Goal: Task Accomplishment & Management: Manage account settings

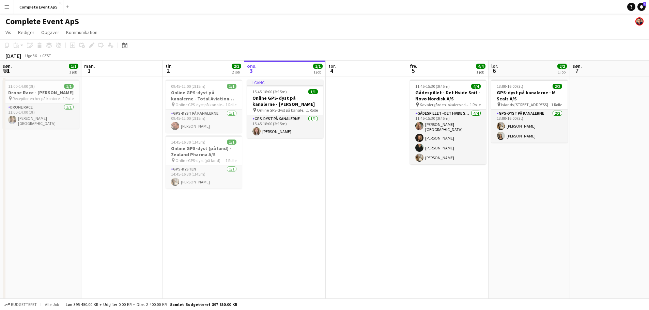
scroll to position [0, 163]
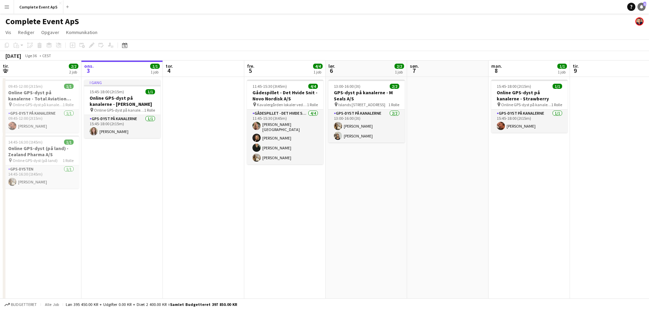
click at [642, 11] on link "Notifikationer 1" at bounding box center [641, 7] width 8 height 8
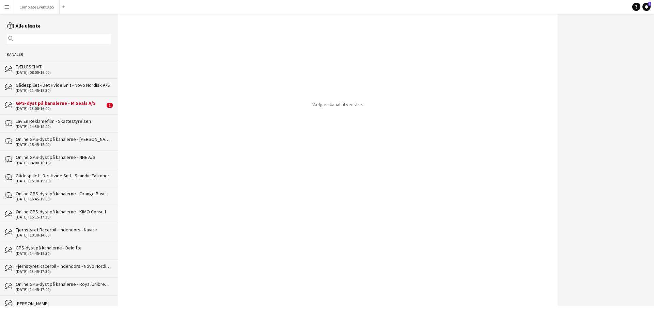
click at [82, 103] on div "GPS-dyst på kanalerne - M Seals A/S" at bounding box center [60, 103] width 89 height 6
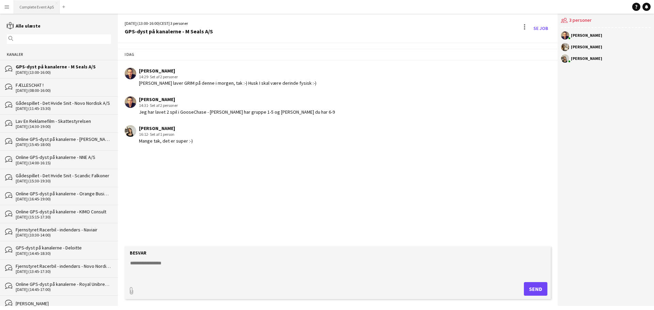
click at [31, 9] on button "Complete Event ApS Luk" at bounding box center [37, 6] width 46 height 13
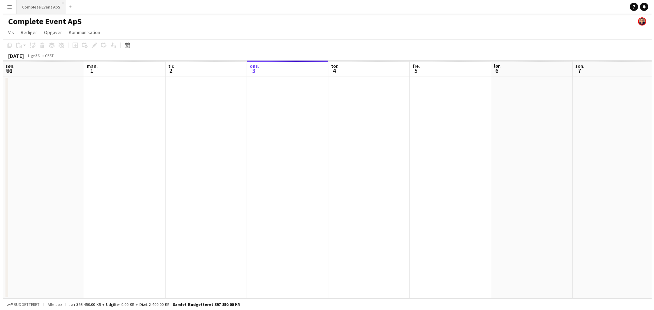
scroll to position [0, 163]
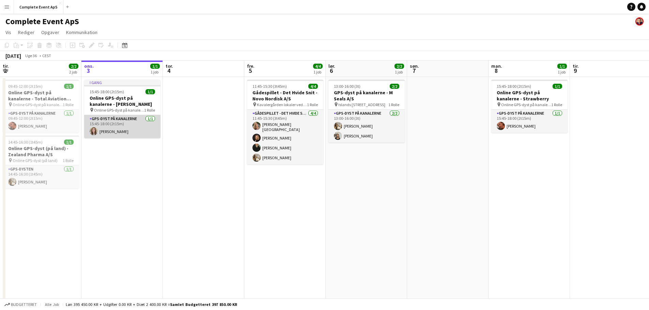
click at [120, 119] on app-card-role "GPS-dyst på kanalerne [DATE] 15:45-18:00 (2t15m) [PERSON_NAME]" at bounding box center [122, 126] width 76 height 23
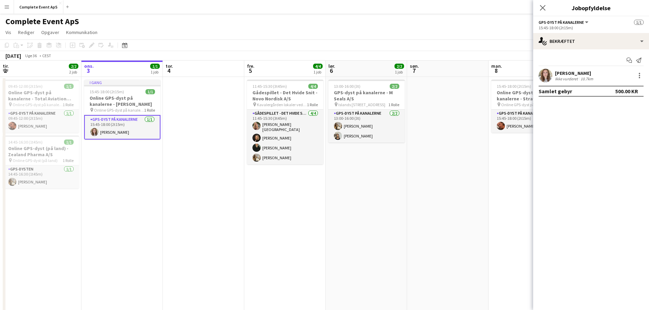
click at [581, 73] on div "[PERSON_NAME]" at bounding box center [575, 73] width 40 height 6
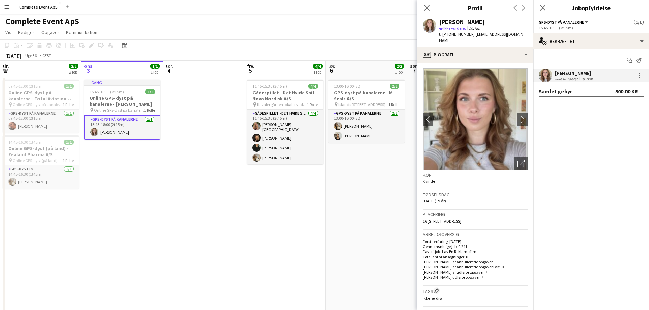
click at [220, 155] on app-date-cell at bounding box center [203, 221] width 81 height 289
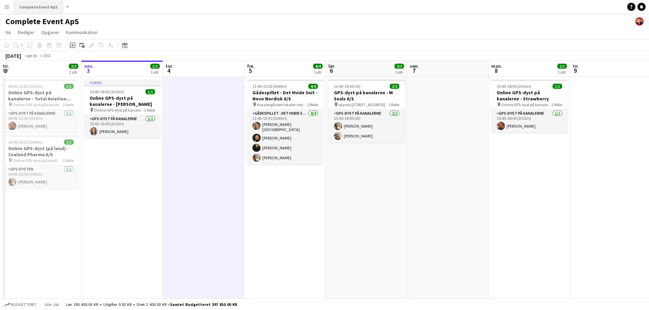
click at [27, 5] on button "Complete Event ApS Luk" at bounding box center [38, 6] width 49 height 13
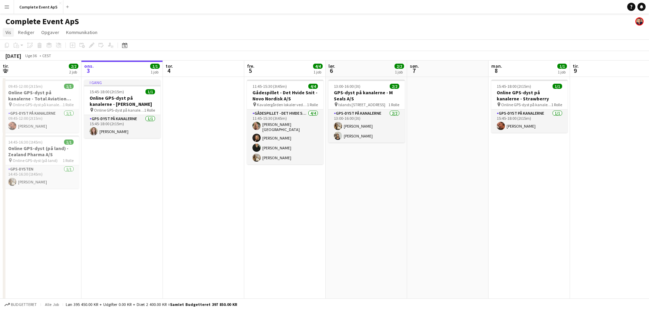
click at [9, 33] on span "Vis" at bounding box center [8, 32] width 6 height 6
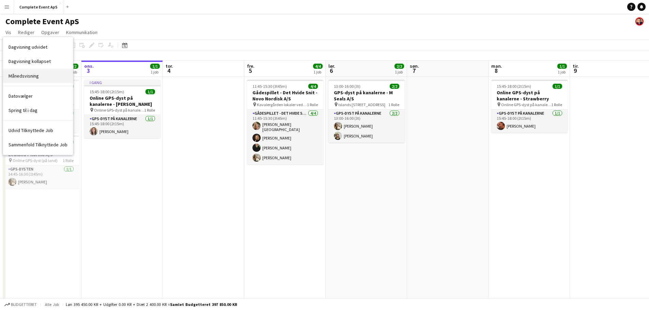
click at [23, 75] on span "Månedsvisning" at bounding box center [24, 76] width 30 height 6
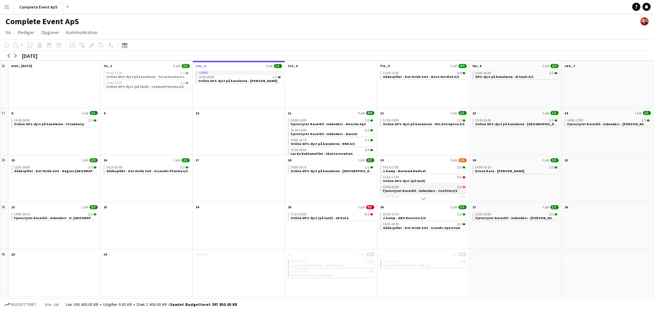
scroll to position [19, 0]
click at [17, 57] on app-icon "arrow-right" at bounding box center [16, 56] width 4 height 4
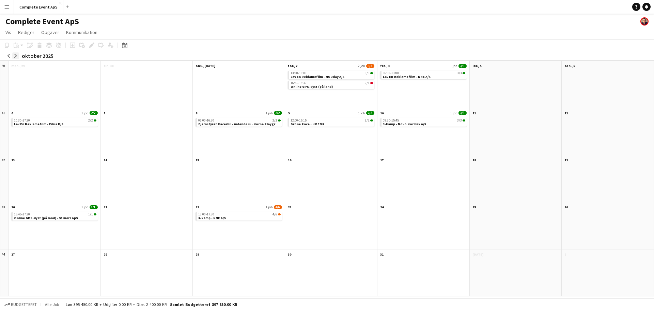
click at [18, 56] on button "arrow-right" at bounding box center [15, 55] width 7 height 7
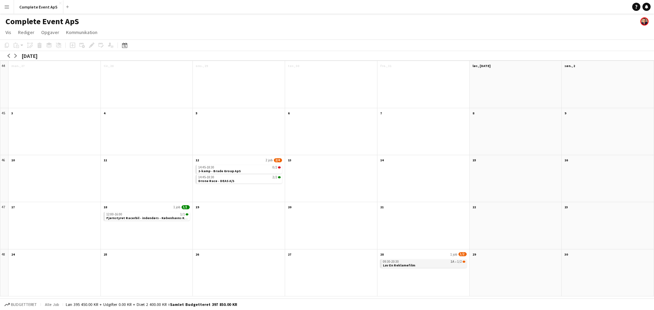
click at [408, 264] on span "Lav En Reklamefilm" at bounding box center [399, 265] width 32 height 4
click at [40, 5] on button "Complete Event ApS Luk" at bounding box center [38, 6] width 49 height 13
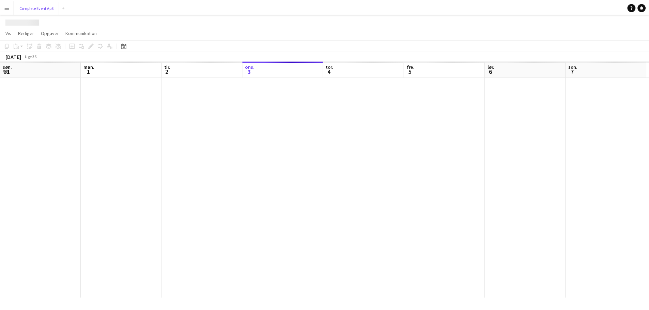
scroll to position [0, 163]
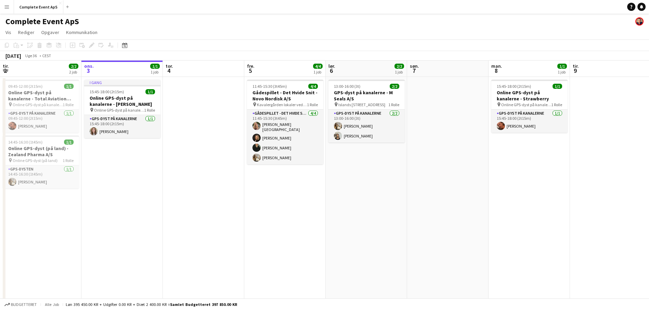
drag, startPoint x: 125, startPoint y: 43, endPoint x: 129, endPoint y: 44, distance: 4.9
click at [125, 43] on icon "Datovælger" at bounding box center [124, 45] width 5 height 5
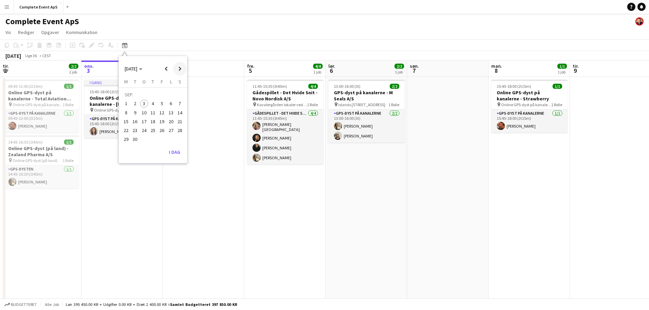
click at [177, 65] on span "Next month" at bounding box center [180, 69] width 14 height 14
click at [156, 113] on span "13" at bounding box center [153, 114] width 8 height 8
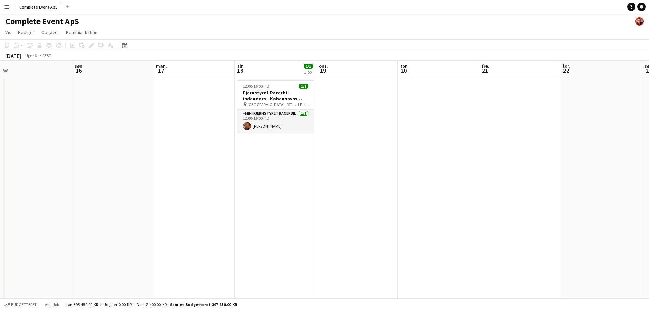
drag, startPoint x: 302, startPoint y: 148, endPoint x: 21, endPoint y: 137, distance: 280.6
click at [0, 138] on app-calendar-viewport "ons. 12 2/4 2 job tor. 13 fre. 14 lør. 15 søn. 16 man. 17 tir. 18 1/1 1 job ons…" at bounding box center [324, 213] width 649 height 305
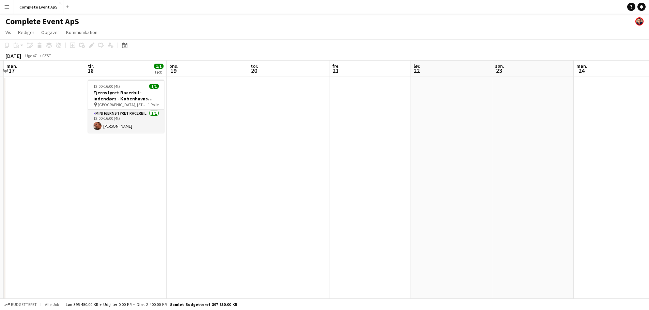
drag, startPoint x: 564, startPoint y: 206, endPoint x: 271, endPoint y: 196, distance: 293.1
click at [178, 186] on app-calendar-viewport "fre. 14 lør. 15 søn. 16 man. 17 tir. 18 1/1 1 job ons. 19 tor. 20 fre. 21 lør. …" at bounding box center [324, 213] width 649 height 305
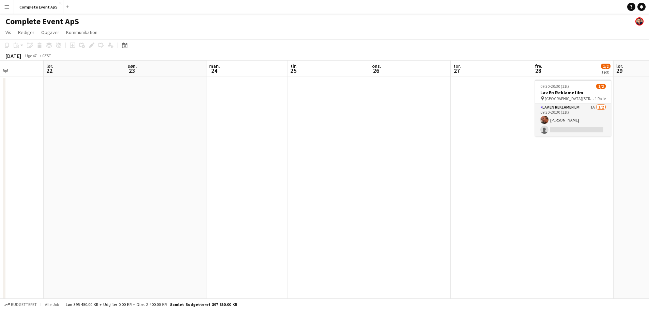
drag, startPoint x: 292, startPoint y: 196, endPoint x: 148, endPoint y: 184, distance: 144.6
click at [140, 187] on app-calendar-viewport "ons. 19 tor. 20 fre. 21 lør. 22 søn. 23 man. 24 tir. 25 ons. 26 tor. 27 fre. 28…" at bounding box center [324, 213] width 649 height 305
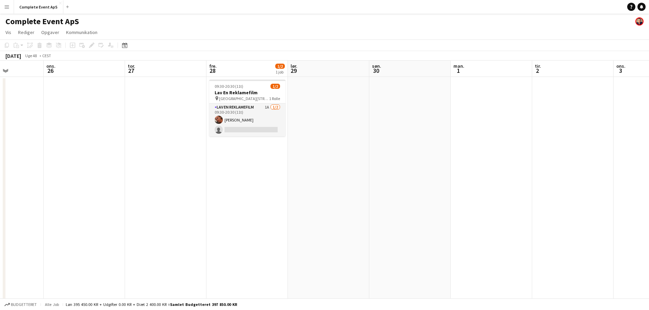
scroll to position [0, 231]
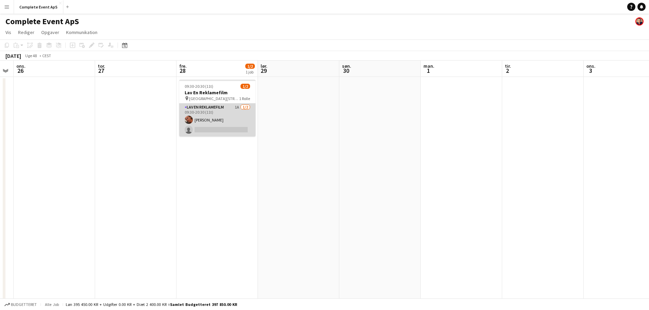
click at [229, 115] on app-card-role "Lav En Reklamefilm 1A [DATE] 09:30-20:30 (11t) [PERSON_NAME] single-neutral-act…" at bounding box center [217, 120] width 76 height 33
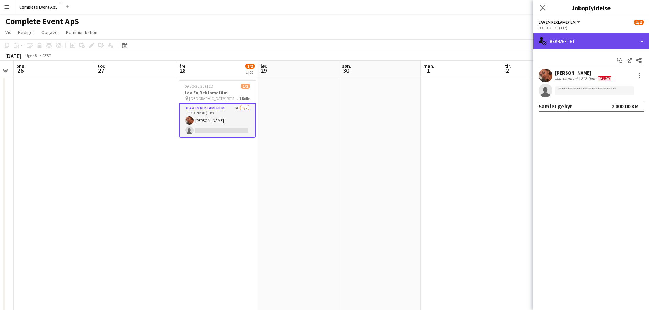
click at [589, 46] on div "single-neutral-actions-check-2 Bekræftet" at bounding box center [591, 41] width 116 height 16
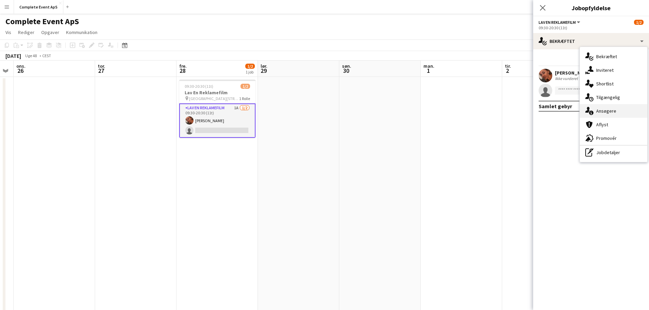
click at [604, 109] on span "Ansøgere" at bounding box center [606, 111] width 20 height 6
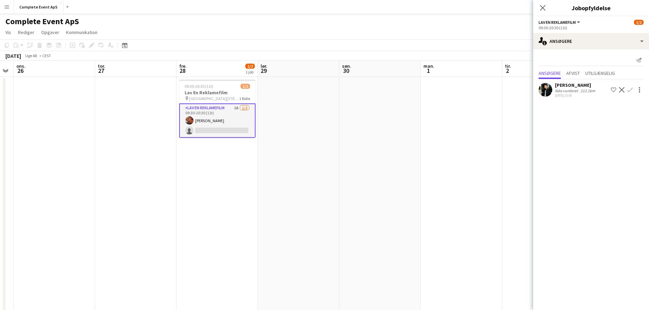
click at [630, 90] on app-icon "Bekræft" at bounding box center [629, 89] width 5 height 5
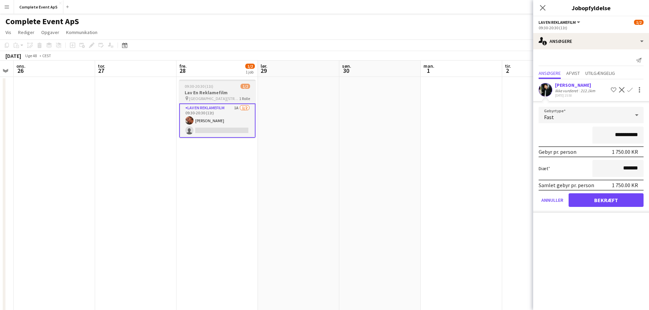
click at [219, 86] on div "09:30-20:30 (11t) 1/2" at bounding box center [217, 86] width 76 height 5
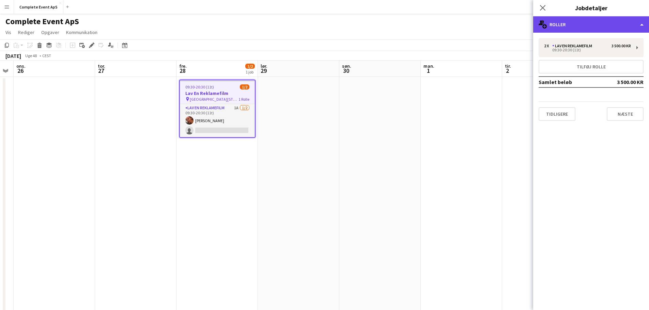
click at [565, 26] on div "multiple-users-add Roller" at bounding box center [591, 24] width 116 height 16
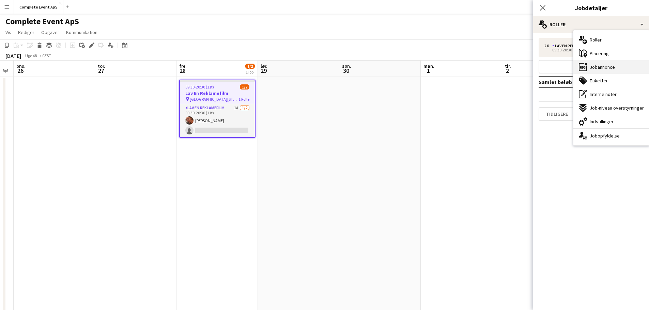
drag, startPoint x: 597, startPoint y: 66, endPoint x: 599, endPoint y: 75, distance: 9.8
click at [597, 66] on span "Jobannonce" at bounding box center [602, 67] width 25 height 6
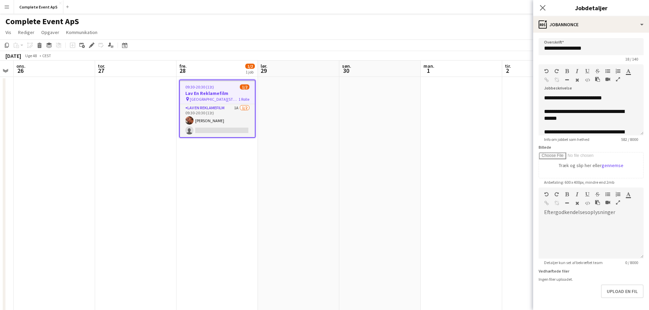
drag, startPoint x: 403, startPoint y: 226, endPoint x: 433, endPoint y: 202, distance: 38.3
click at [404, 226] on app-date-cell at bounding box center [379, 221] width 81 height 289
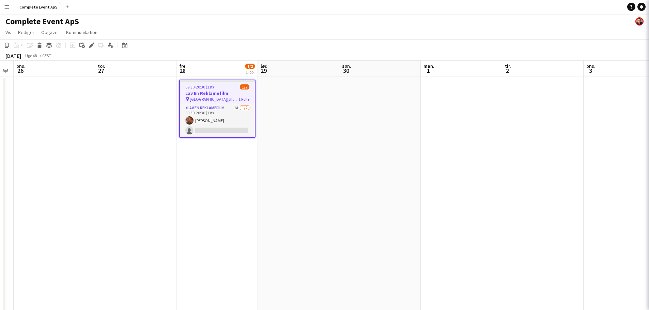
scroll to position [0, 230]
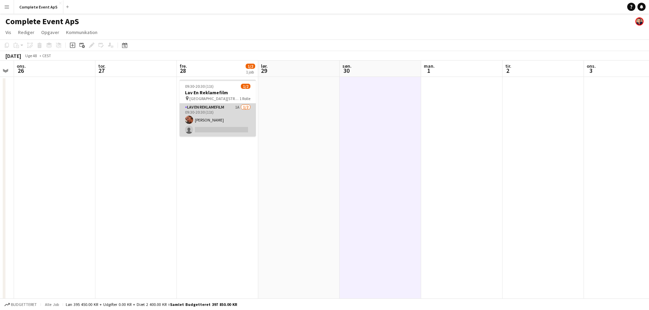
click at [205, 119] on app-card-role "Lav En Reklamefilm 1A [DATE] 09:30-20:30 (11t) [PERSON_NAME] single-neutral-act…" at bounding box center [218, 120] width 76 height 33
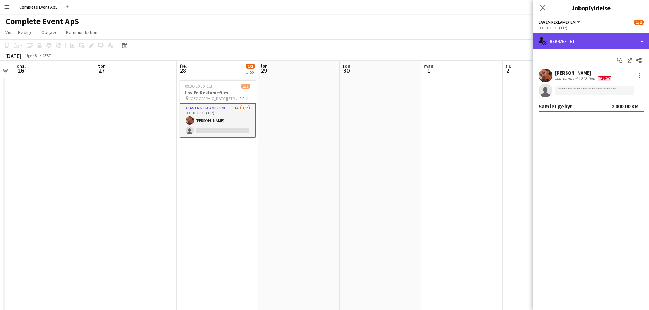
click at [572, 43] on div "single-neutral-actions-check-2 Bekræftet" at bounding box center [591, 41] width 116 height 16
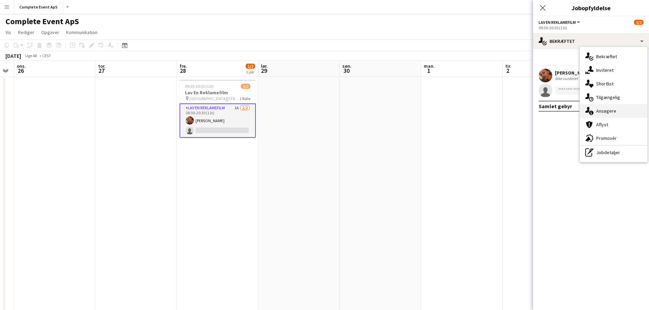
click at [598, 112] on span "Ansøgere" at bounding box center [606, 111] width 20 height 6
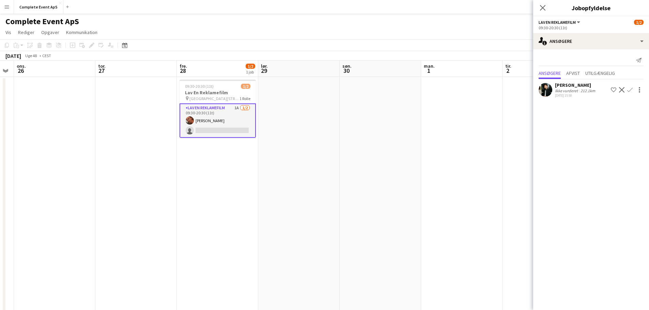
click at [631, 90] on app-icon "Bekræft" at bounding box center [629, 89] width 5 height 5
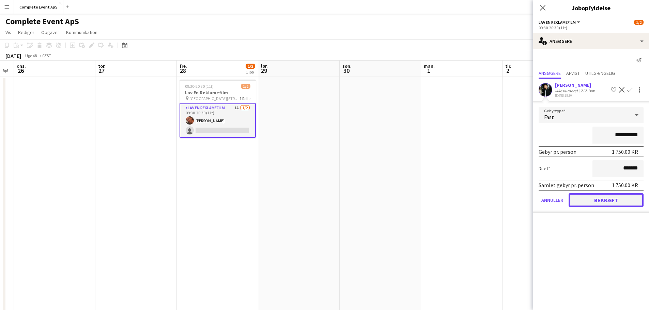
click at [614, 197] on button "Bekræft" at bounding box center [606, 200] width 75 height 14
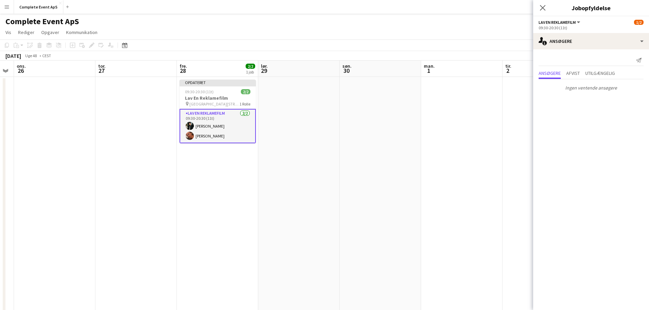
click at [396, 168] on app-date-cell at bounding box center [380, 221] width 81 height 289
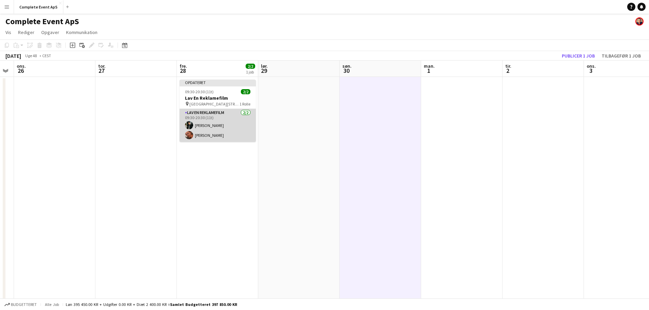
click at [209, 132] on app-card-role "Lav En Reklamefilm [DATE] 09:30-20:30 (11t) [PERSON_NAME] [PERSON_NAME]" at bounding box center [218, 125] width 76 height 33
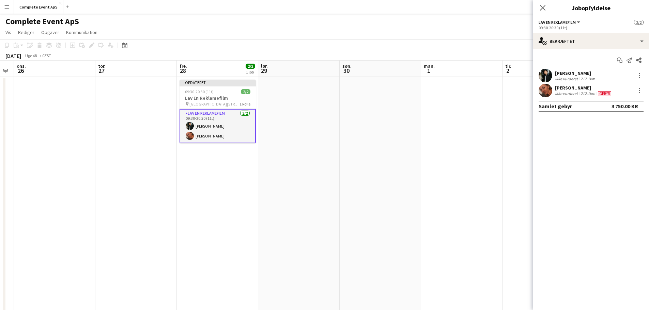
click at [452, 111] on app-date-cell at bounding box center [461, 221] width 81 height 289
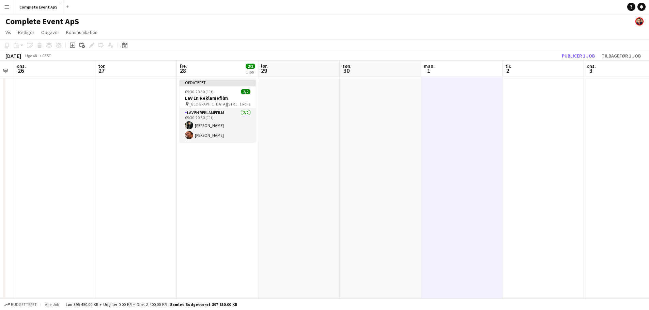
click at [346, 124] on app-date-cell at bounding box center [380, 221] width 81 height 289
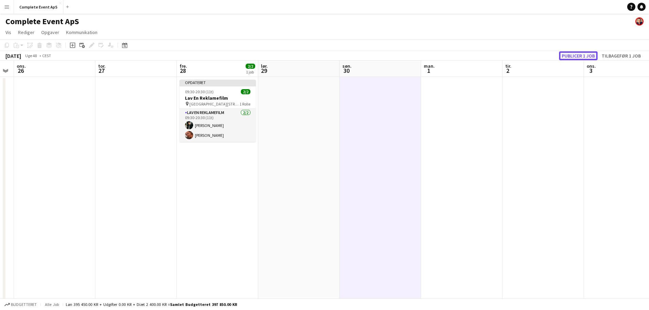
click at [566, 54] on button "Publicer 1 job" at bounding box center [578, 55] width 38 height 9
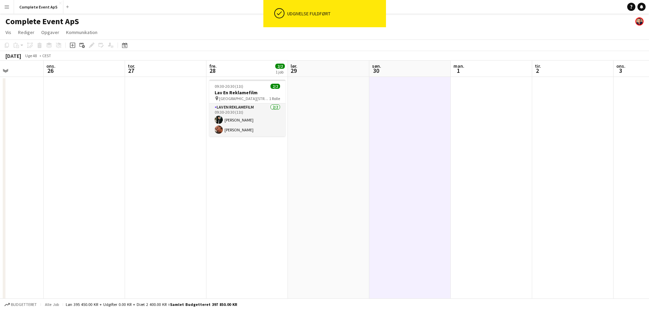
drag, startPoint x: 425, startPoint y: 158, endPoint x: 0, endPoint y: 171, distance: 425.0
click at [0, 171] on app-calendar-viewport "søn. 23 man. 24 tir. 25 ons. 26 tor. 27 fre. 28 2/2 1 job lør. 29 søn. 30 man. …" at bounding box center [324, 213] width 649 height 305
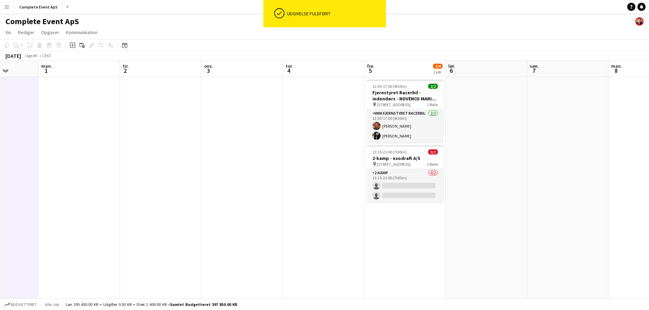
drag, startPoint x: 244, startPoint y: 201, endPoint x: 147, endPoint y: 190, distance: 96.6
click at [149, 189] on app-calendar-viewport "fre. 28 2/2 1 job lør. 29 søn. 30 man. 1 tir. 2 ons. 3 tor. 4 fre. 5 2/4 2 job …" at bounding box center [324, 213] width 649 height 305
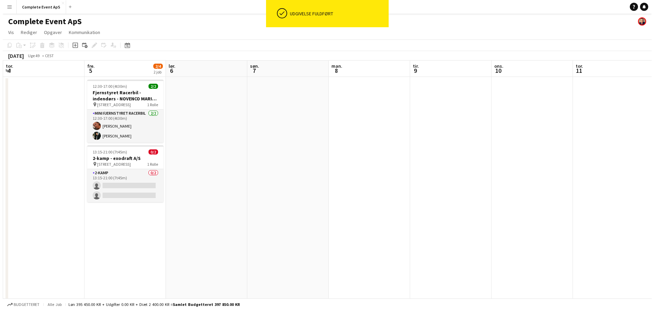
scroll to position [0, 156]
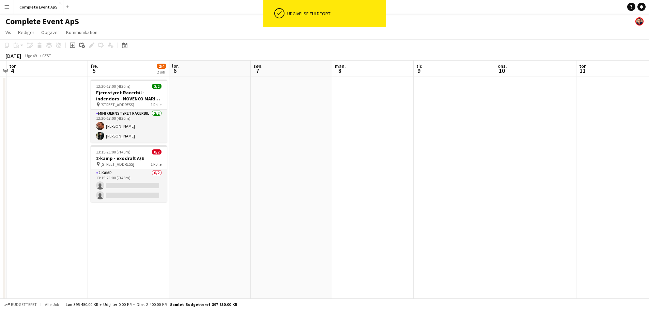
drag, startPoint x: 339, startPoint y: 186, endPoint x: 426, endPoint y: 165, distance: 90.2
click at [426, 165] on app-calendar-viewport "tir. 2 ons. 3 tor. 4 fre. 5 2/4 2 job lør. 6 søn. 7 man. 8 tir. 9 ons. 10 tor. …" at bounding box center [324, 213] width 649 height 305
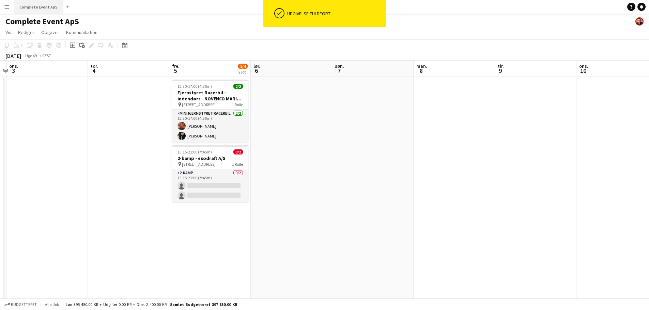
click at [34, 5] on button "Complete Event ApS Luk" at bounding box center [38, 6] width 49 height 13
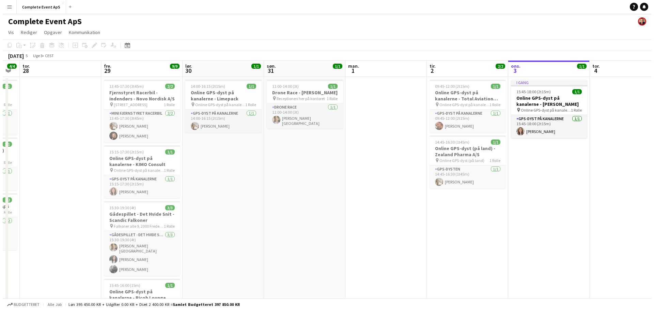
scroll to position [0, 195]
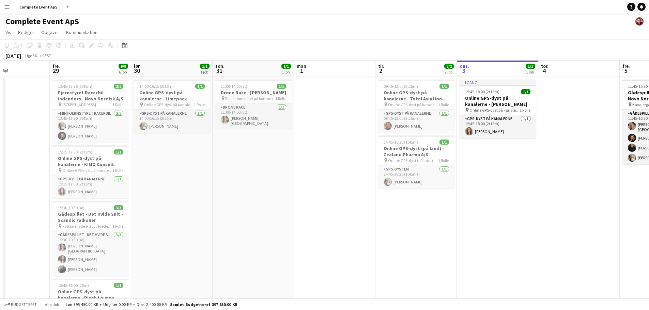
drag, startPoint x: 202, startPoint y: 231, endPoint x: 570, endPoint y: 204, distance: 368.5
click at [570, 204] on app-calendar-viewport "tir. 26 5/5 2 job ons. 27 4/4 3 job tor. 28 fre. 29 9/9 6 job lør. 30 1/1 1 job…" at bounding box center [324, 260] width 649 height 398
click at [7, 32] on span "Vis" at bounding box center [8, 32] width 6 height 6
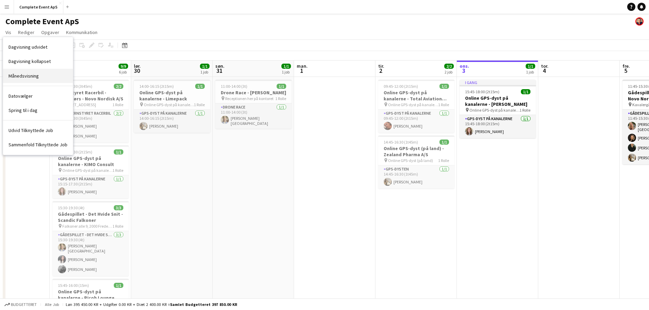
click at [22, 74] on span "Månedsvisning" at bounding box center [24, 76] width 30 height 6
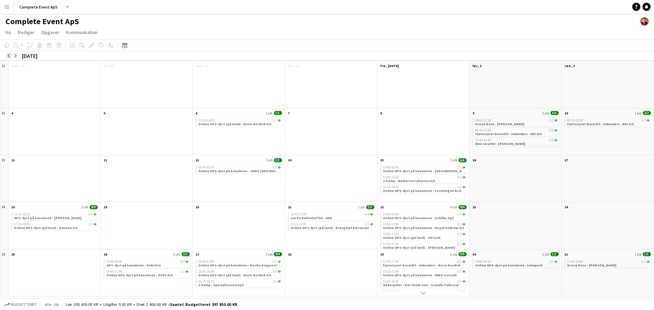
click at [9, 56] on app-icon "arrow-left" at bounding box center [9, 56] width 4 height 4
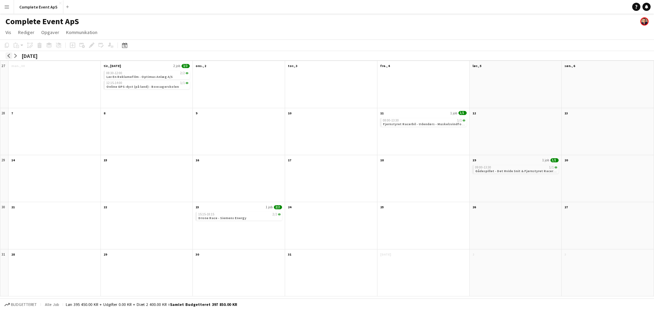
click at [9, 56] on app-icon "arrow-left" at bounding box center [9, 56] width 4 height 4
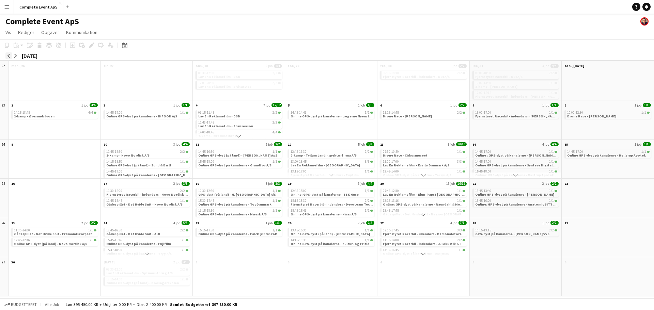
click at [8, 55] on app-icon "arrow-left" at bounding box center [9, 56] width 4 height 4
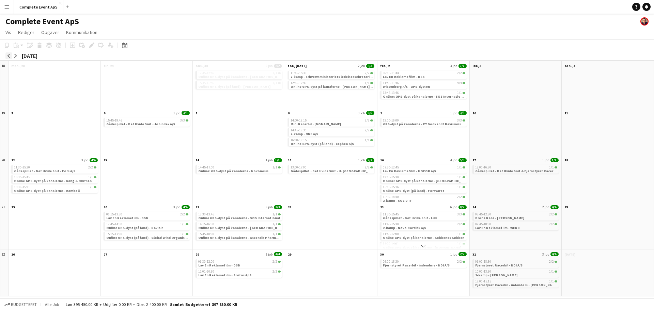
click at [8, 55] on app-icon "arrow-left" at bounding box center [9, 56] width 4 height 4
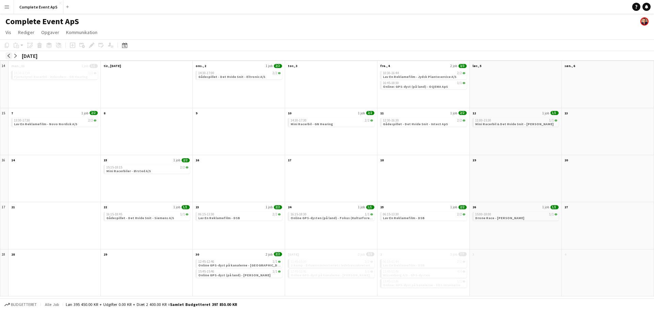
click at [7, 55] on app-icon "arrow-left" at bounding box center [9, 56] width 4 height 4
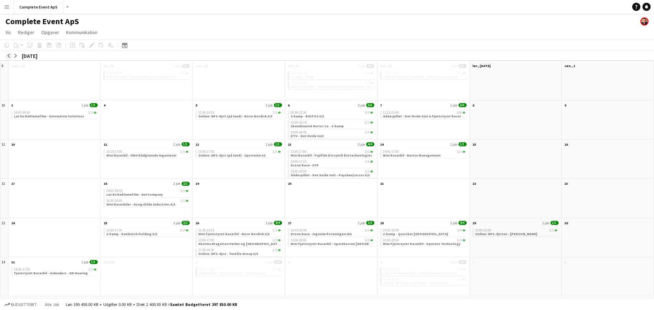
click at [7, 55] on app-icon "arrow-left" at bounding box center [9, 56] width 4 height 4
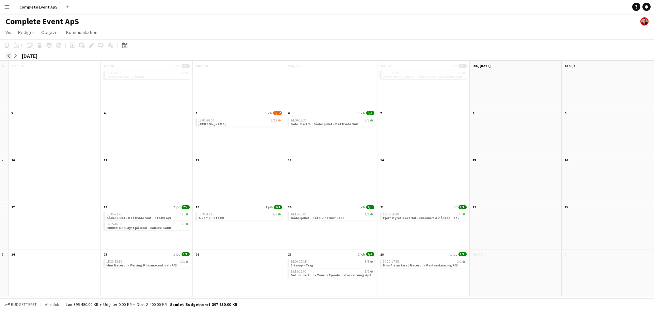
click at [7, 55] on app-icon "arrow-left" at bounding box center [9, 56] width 4 height 4
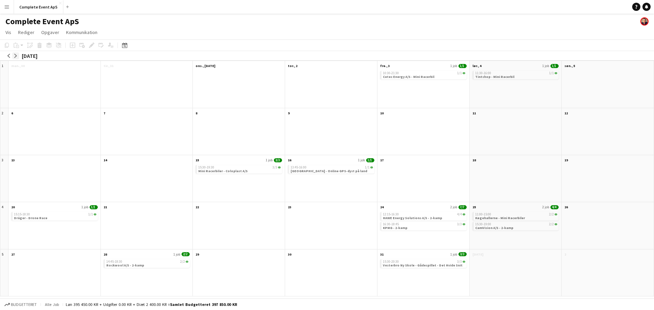
click at [15, 55] on app-icon "arrow-right" at bounding box center [16, 56] width 4 height 4
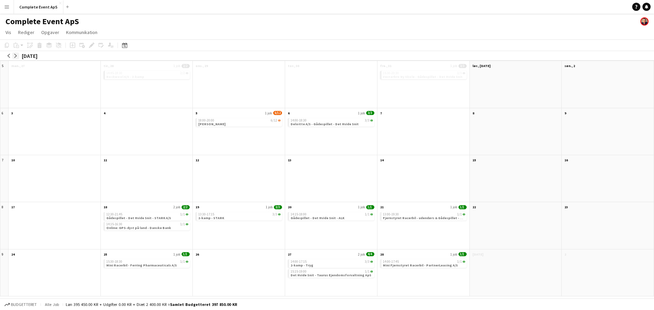
click at [15, 55] on app-icon "arrow-right" at bounding box center [16, 56] width 4 height 4
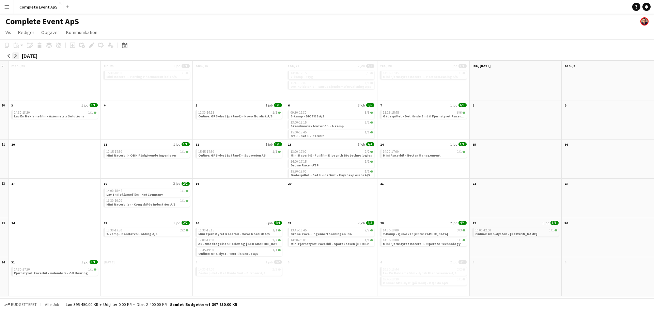
click at [15, 55] on app-icon "arrow-right" at bounding box center [16, 56] width 4 height 4
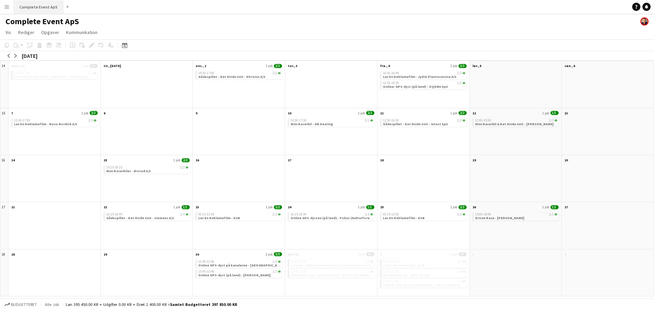
click at [38, 6] on button "Complete Event ApS Luk" at bounding box center [38, 6] width 49 height 13
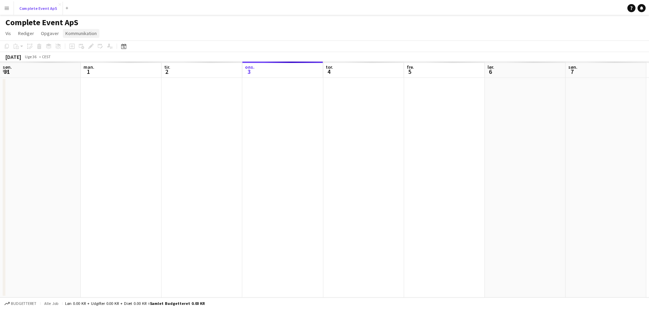
scroll to position [0, 163]
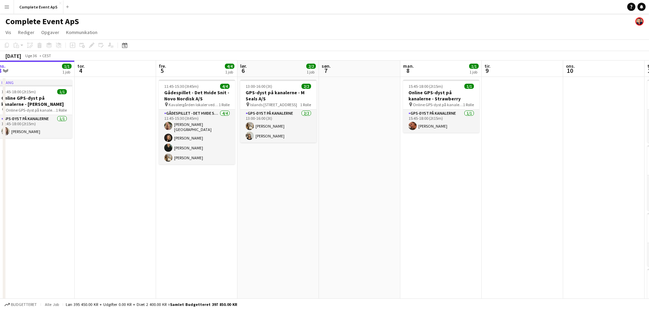
drag, startPoint x: 447, startPoint y: 209, endPoint x: 81, endPoint y: 199, distance: 365.6
click at [85, 199] on app-calendar-viewport "søn. 31 1/1 1 job man. 1 tir. 2 2/2 2 job ons. 3 1/1 1 job tor. 4 fre. 5 4/4 1 …" at bounding box center [324, 213] width 649 height 305
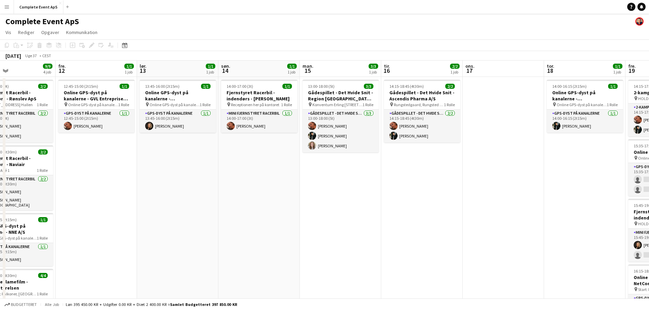
scroll to position [0, 206]
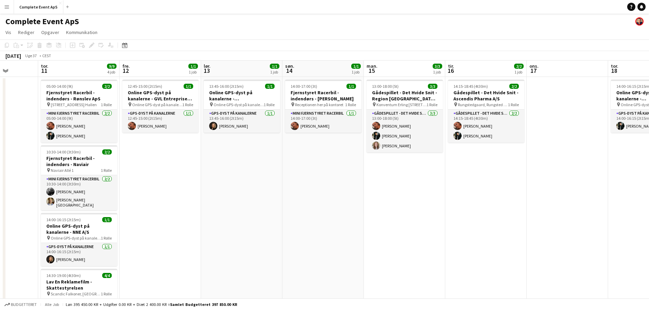
drag, startPoint x: 548, startPoint y: 214, endPoint x: 243, endPoint y: 197, distance: 305.3
click at [243, 197] on app-calendar-viewport "man. 8 1/1 1 job tir. 9 ons. 10 tor. 11 9/9 4 job fre. 12 1/1 1 job lør. 13 1/1…" at bounding box center [324, 237] width 649 height 352
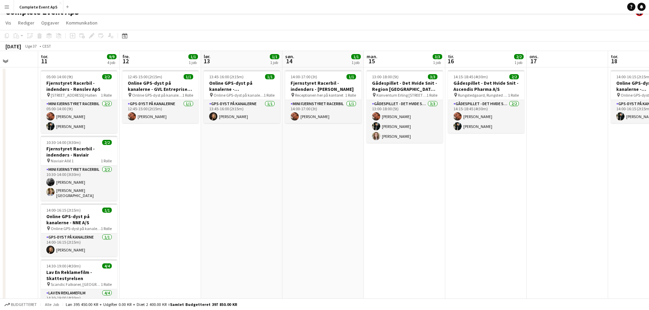
scroll to position [0, 0]
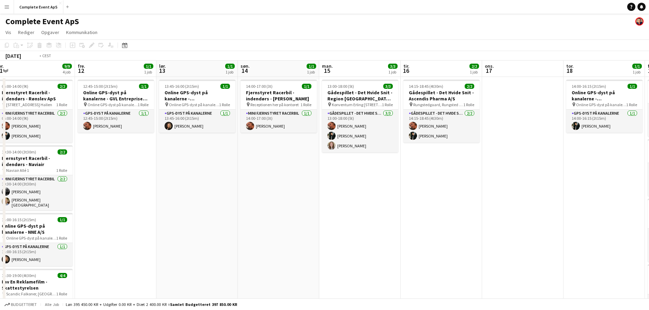
drag, startPoint x: 478, startPoint y: 209, endPoint x: 110, endPoint y: 198, distance: 368.1
click at [110, 198] on app-calendar-viewport "man. 8 1/1 1 job tir. 9 ons. 10 tor. 11 9/9 4 job fre. 12 1/1 1 job lør. 13 1/1…" at bounding box center [324, 237] width 649 height 352
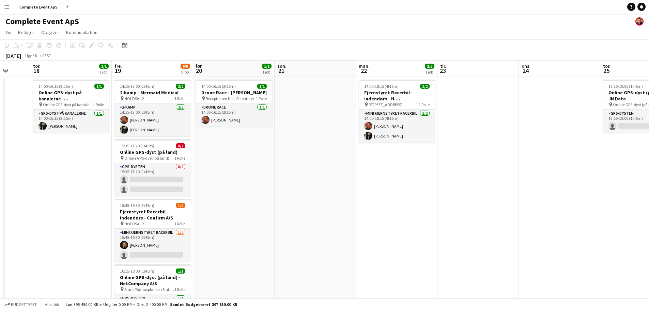
drag, startPoint x: 485, startPoint y: 191, endPoint x: 141, endPoint y: 184, distance: 344.5
click at [146, 186] on app-calendar-viewport "man. 15 3/3 1 job tir. 16 2/2 1 job ons. 17 tor. 18 1/1 1 job fre. 19 6/9 5 job…" at bounding box center [324, 237] width 649 height 352
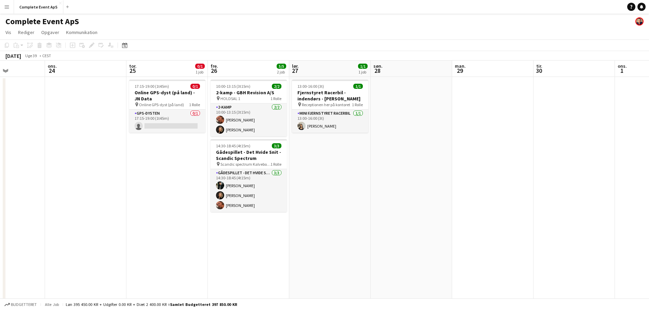
scroll to position [0, 201]
drag, startPoint x: 471, startPoint y: 192, endPoint x: 187, endPoint y: 195, distance: 284.1
click at [187, 195] on app-calendar-viewport "søn. 21 man. 22 2/2 1 job tir. 23 ons. 24 tor. 25 0/1 1 job fre. 26 5/5 2 job l…" at bounding box center [324, 237] width 649 height 352
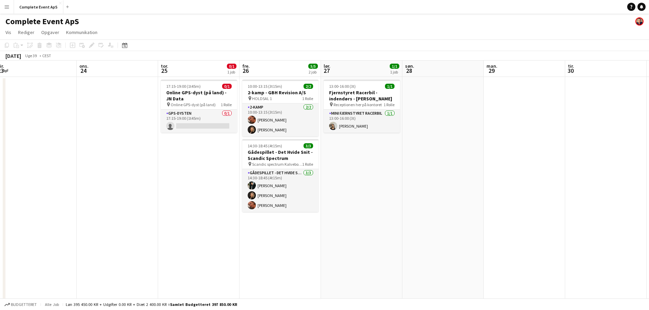
drag, startPoint x: 389, startPoint y: 197, endPoint x: 204, endPoint y: 209, distance: 186.1
click at [204, 209] on app-calendar-viewport "søn. 21 man. 22 2/2 1 job tir. 23 ons. 24 tor. 25 0/1 1 job fre. 26 5/5 2 job l…" at bounding box center [324, 237] width 649 height 352
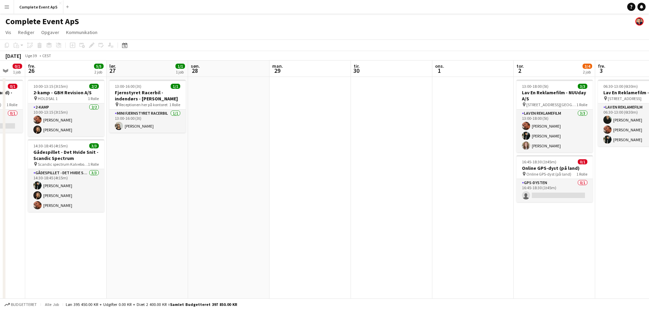
drag, startPoint x: 345, startPoint y: 205, endPoint x: 99, endPoint y: 209, distance: 246.0
click at [99, 209] on app-calendar-viewport "tir. 23 ons. 24 tor. 25 0/1 1 job fre. 26 5/5 2 job lør. 27 1/1 1 job søn. 28 m…" at bounding box center [324, 237] width 649 height 352
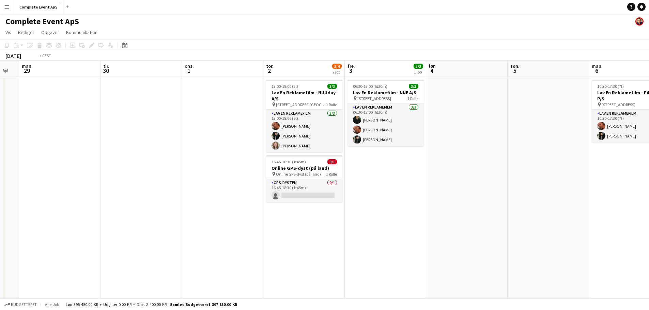
scroll to position [0, 200]
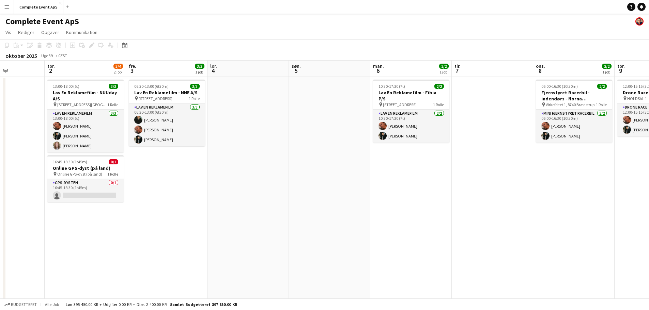
drag, startPoint x: 411, startPoint y: 199, endPoint x: 193, endPoint y: 219, distance: 219.2
click at [193, 219] on app-calendar-viewport "man. 29 tir. 30 ons. 1 tor. 2 3/4 2 job fre. 3 3/3 1 job lør. 4 søn. 5 man. 6 2…" at bounding box center [324, 237] width 649 height 352
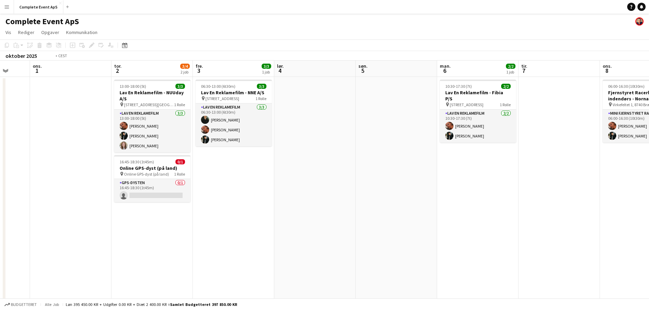
drag, startPoint x: 177, startPoint y: 222, endPoint x: 431, endPoint y: 208, distance: 254.2
click at [405, 219] on app-calendar-viewport "man. 29 tir. 30 ons. 1 tor. 2 3/4 2 job fre. 3 3/3 1 job lør. 4 søn. 5 man. 6 2…" at bounding box center [324, 237] width 649 height 352
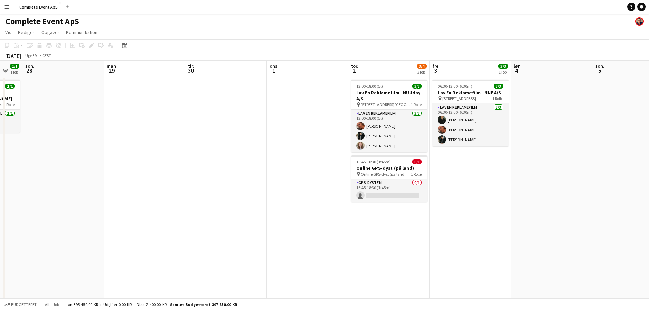
drag, startPoint x: 82, startPoint y: 218, endPoint x: 290, endPoint y: 227, distance: 208.3
click at [314, 229] on app-calendar-viewport "fre. 26 5/5 2 job lør. 27 1/1 1 job søn. 28 man. 29 tir. 30 ons. 1 tor. 2 3/4 2…" at bounding box center [324, 237] width 649 height 352
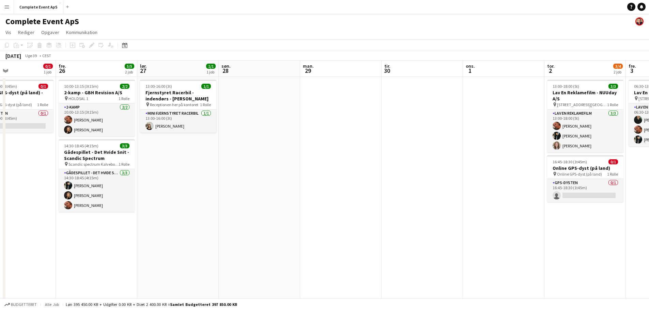
drag, startPoint x: 154, startPoint y: 230, endPoint x: 406, endPoint y: 264, distance: 254.7
click at [402, 266] on app-calendar-viewport "tir. 23 ons. 24 tor. 25 0/1 1 job fre. 26 5/5 2 job lør. 27 1/1 1 job søn. 28 m…" at bounding box center [324, 237] width 649 height 352
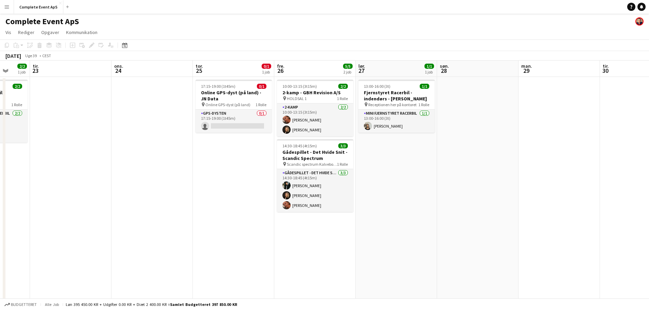
drag, startPoint x: 195, startPoint y: 263, endPoint x: 451, endPoint y: 271, distance: 255.6
click at [478, 297] on app-calendar-viewport "lør. 20 1/1 1 job søn. 21 man. 22 2/2 1 job tir. 23 ons. 24 tor. 25 0/1 1 job f…" at bounding box center [324, 237] width 649 height 352
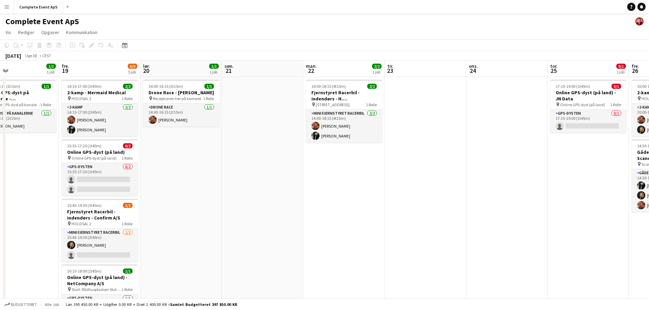
scroll to position [0, 179]
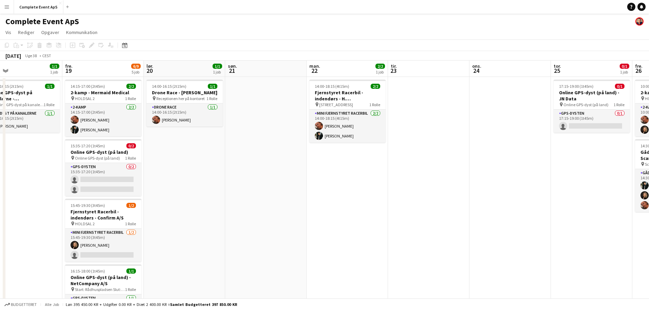
drag, startPoint x: 176, startPoint y: 275, endPoint x: 343, endPoint y: 280, distance: 167.3
click at [345, 290] on app-calendar-viewport "tir. 16 2/2 1 job ons. 17 tor. 18 1/1 1 job fre. 19 6/9 5 job lør. 20 1/1 1 job…" at bounding box center [324, 237] width 649 height 352
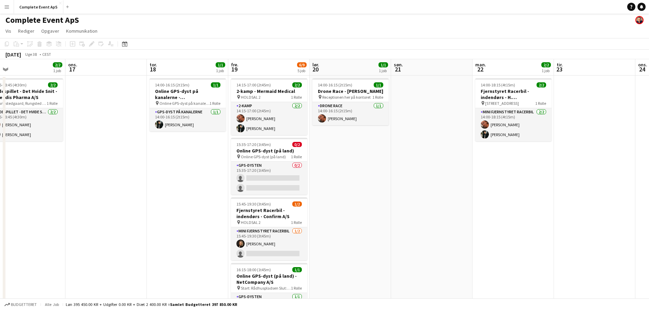
scroll to position [0, 0]
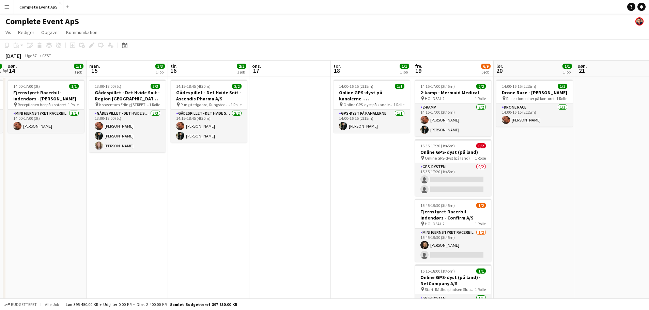
drag, startPoint x: 119, startPoint y: 199, endPoint x: 341, endPoint y: 208, distance: 222.6
click at [372, 203] on app-calendar-viewport "fre. 12 1/1 1 job lør. 13 1/1 1 job søn. 14 1/1 1 job man. 15 3/3 1 job tir. 16…" at bounding box center [324, 237] width 649 height 352
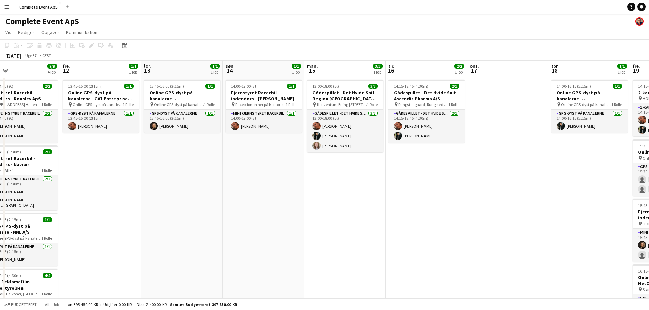
drag, startPoint x: 256, startPoint y: 210, endPoint x: 494, endPoint y: 206, distance: 238.1
click at [486, 207] on app-calendar-viewport "tir. 9 ons. 10 tor. 11 9/9 4 job fre. 12 1/1 1 job lør. 13 1/1 1 job søn. 14 1/…" at bounding box center [324, 237] width 649 height 352
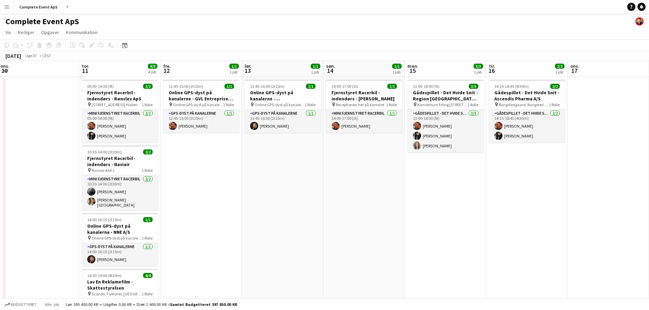
drag, startPoint x: 224, startPoint y: 209, endPoint x: 364, endPoint y: 215, distance: 140.5
click at [364, 215] on app-calendar-viewport "man. 8 1/1 1 job tir. 9 ons. 10 tor. 11 9/9 4 job fre. 12 1/1 1 job lør. 13 1/1…" at bounding box center [324, 237] width 649 height 352
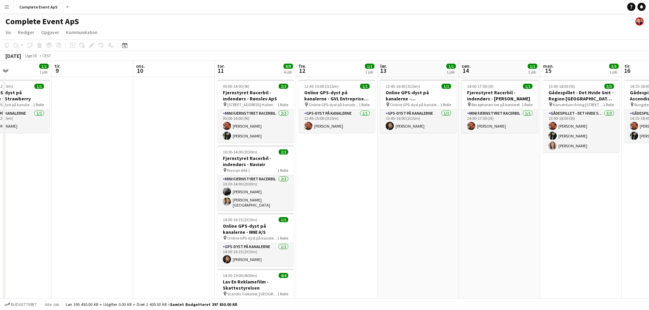
drag, startPoint x: 178, startPoint y: 133, endPoint x: 402, endPoint y: 146, distance: 224.9
click at [392, 148] on app-calendar-viewport "lør. 6 2/2 1 job søn. 7 man. 8 1/1 1 job tir. 9 ons. 10 tor. 11 9/9 4 job fre. …" at bounding box center [324, 237] width 649 height 352
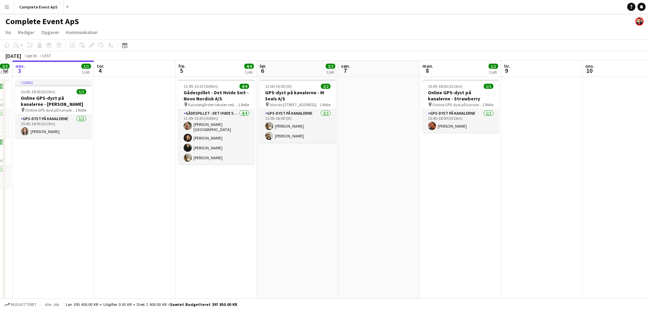
drag, startPoint x: 320, startPoint y: 192, endPoint x: 400, endPoint y: 188, distance: 79.8
click at [405, 191] on app-calendar-viewport "man. 1 tir. 2 2/2 2 job ons. 3 1/1 1 job tor. 4 fre. 5 4/4 1 job lør. 6 2/2 1 j…" at bounding box center [324, 237] width 649 height 352
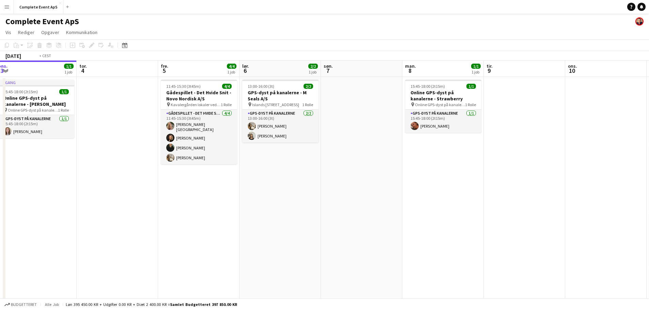
drag, startPoint x: 200, startPoint y: 185, endPoint x: 396, endPoint y: 198, distance: 196.6
click at [395, 198] on app-calendar-viewport "man. 1 tir. 2 2/2 2 job ons. 3 1/1 1 job tor. 4 fre. 5 4/4 1 job lør. 6 2/2 1 j…" at bounding box center [324, 237] width 649 height 352
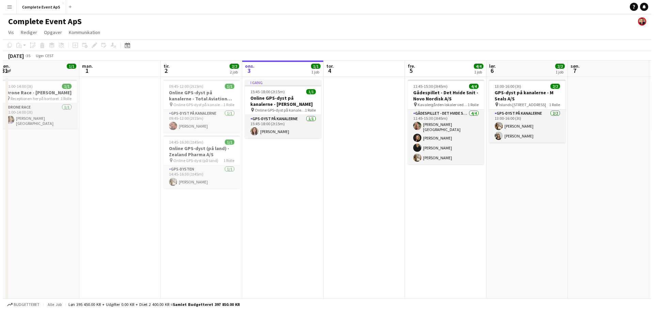
scroll to position [0, 194]
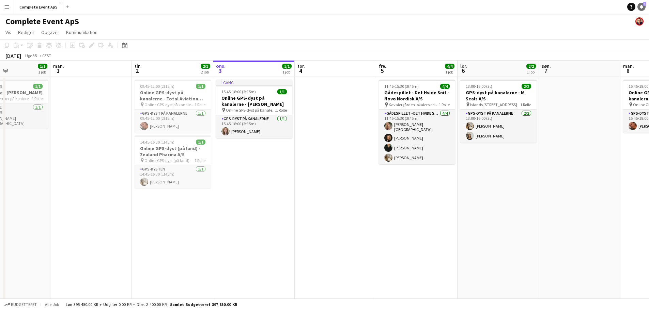
click at [641, 8] on icon at bounding box center [641, 6] width 3 height 3
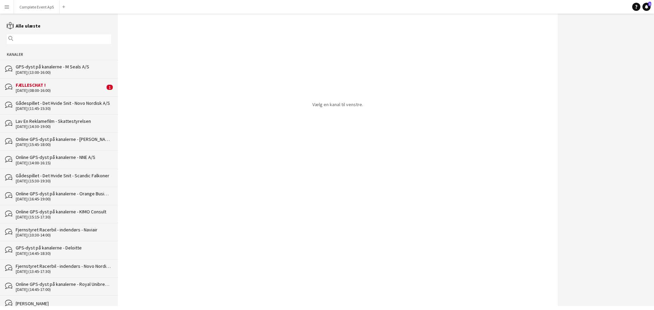
click at [69, 85] on div "FÆLLESCHAT !" at bounding box center [60, 85] width 89 height 6
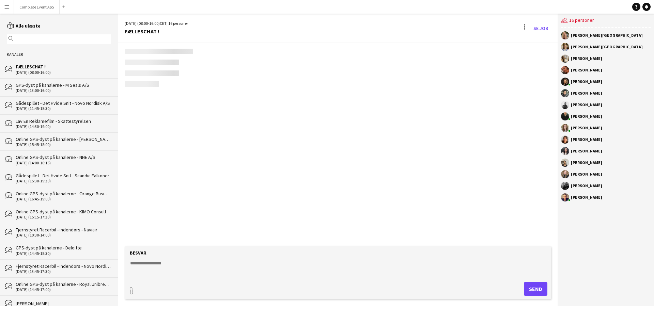
scroll to position [912, 0]
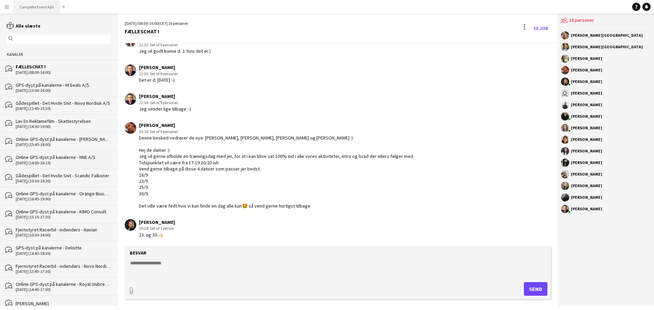
click at [34, 4] on button "Complete Event ApS Luk" at bounding box center [37, 6] width 46 height 13
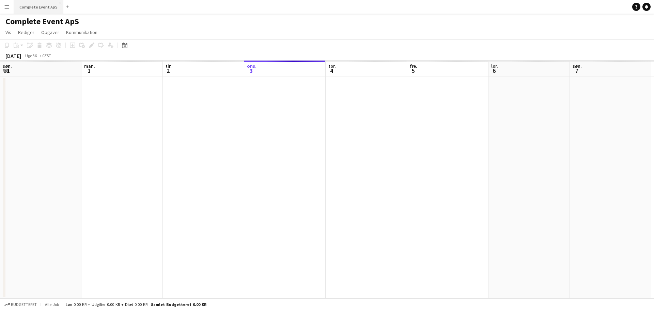
scroll to position [0, 163]
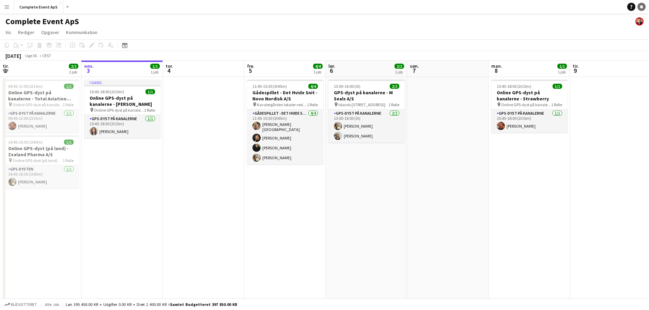
click at [644, 9] on link "Notifikationer" at bounding box center [641, 7] width 8 height 8
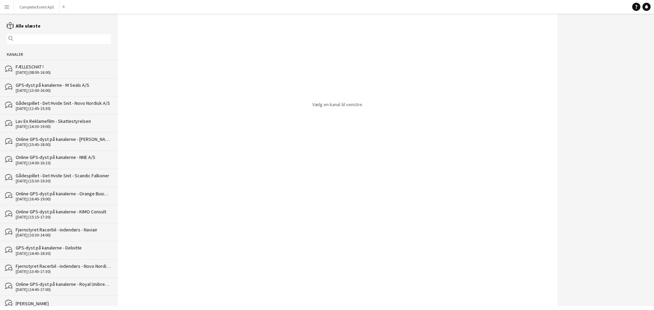
click at [58, 71] on div "[DATE] (08:00-16:00)" at bounding box center [63, 72] width 95 height 5
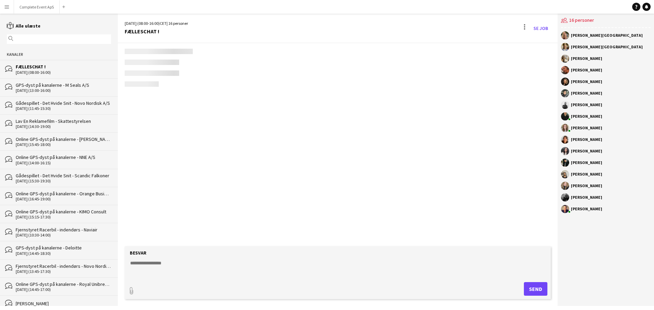
scroll to position [912, 0]
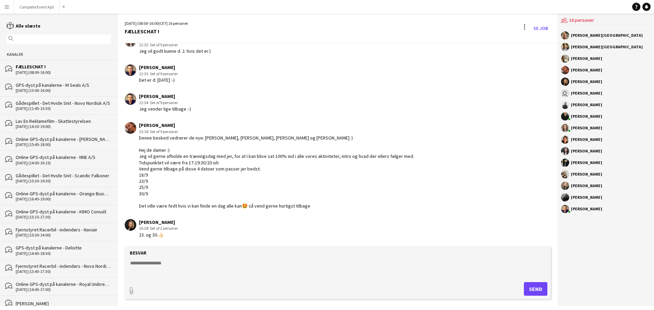
click at [243, 265] on textarea at bounding box center [338, 269] width 419 height 18
type textarea "**********"
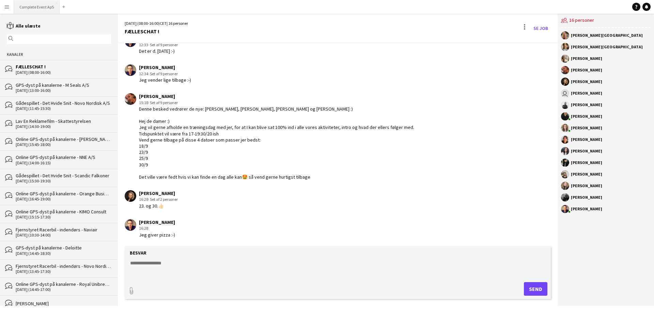
click at [35, 7] on button "Complete Event ApS Luk" at bounding box center [37, 6] width 46 height 13
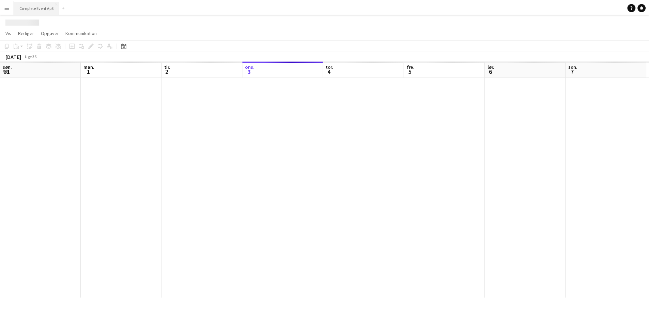
scroll to position [0, 163]
